Goal: Task Accomplishment & Management: Manage account settings

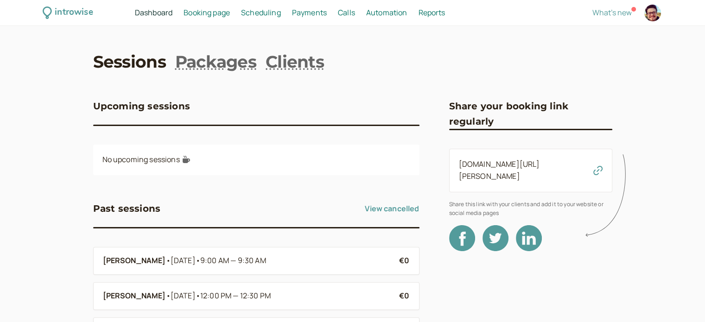
click at [270, 14] on span "Scheduling" at bounding box center [261, 12] width 40 height 10
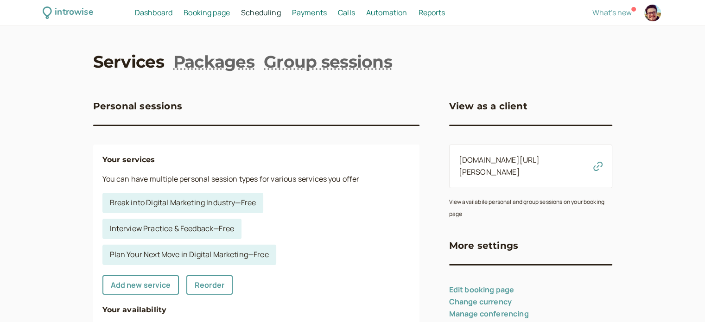
click at [652, 18] on div at bounding box center [652, 13] width 17 height 17
select select "Europe/[GEOGRAPHIC_DATA]"
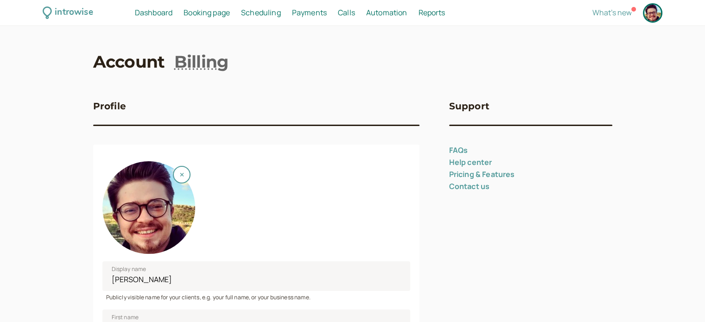
click at [654, 6] on div at bounding box center [652, 13] width 17 height 17
click at [207, 61] on link "Billing" at bounding box center [201, 61] width 54 height 23
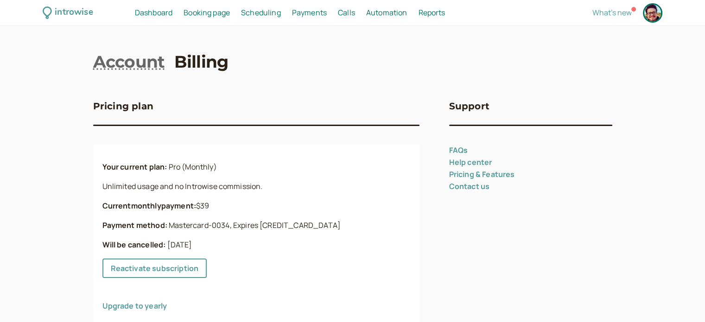
scroll to position [44, 0]
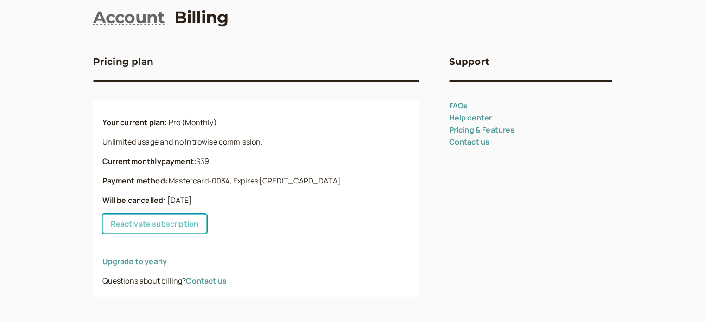
click at [185, 225] on link "Reactivate subscription" at bounding box center [154, 223] width 105 height 19
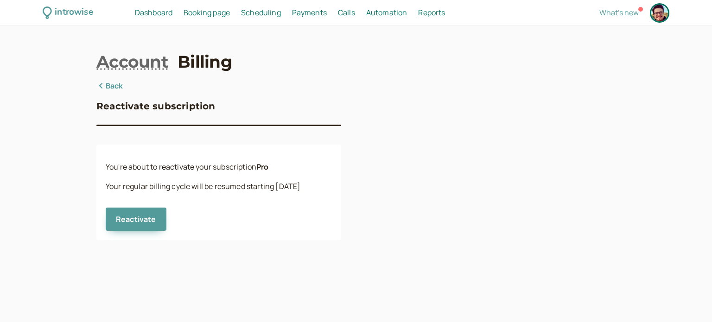
click at [115, 88] on link "Back" at bounding box center [109, 86] width 27 height 12
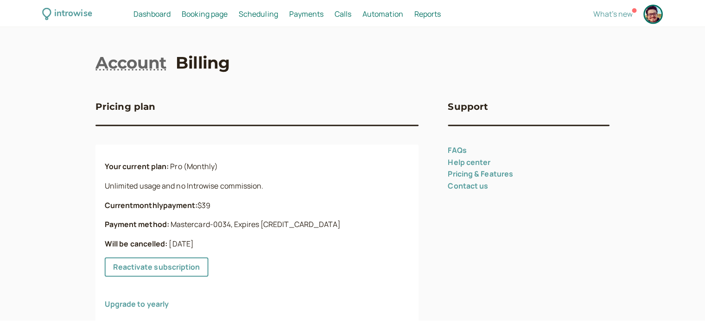
scroll to position [44, 0]
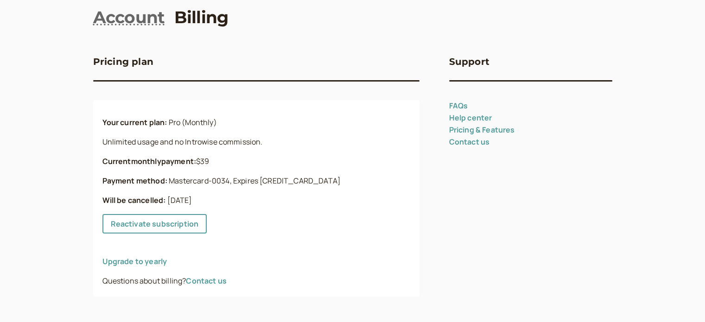
click at [397, 63] on div "Pricing plan" at bounding box center [256, 67] width 326 height 26
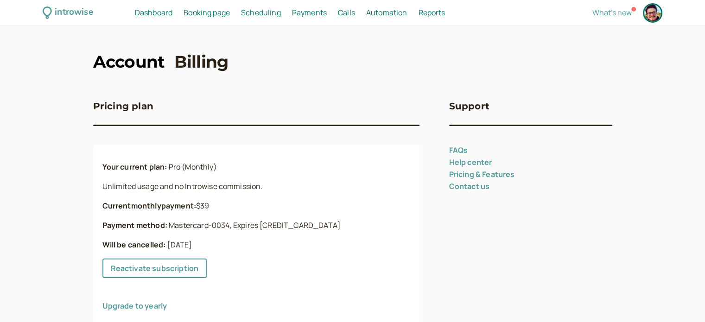
click at [132, 55] on link "Account" at bounding box center [129, 61] width 72 height 23
select select "Europe/[GEOGRAPHIC_DATA]"
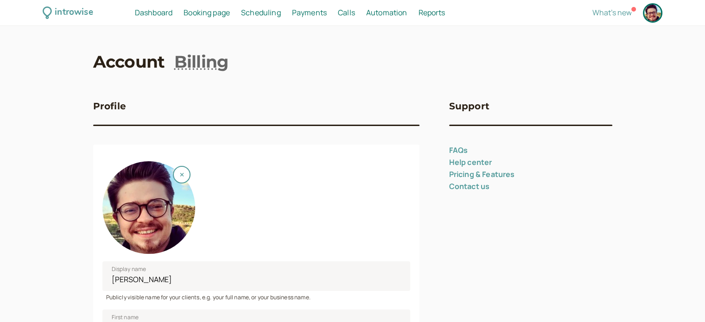
click at [266, 15] on span "Scheduling" at bounding box center [261, 12] width 40 height 10
